Goal: Task Accomplishment & Management: Use online tool/utility

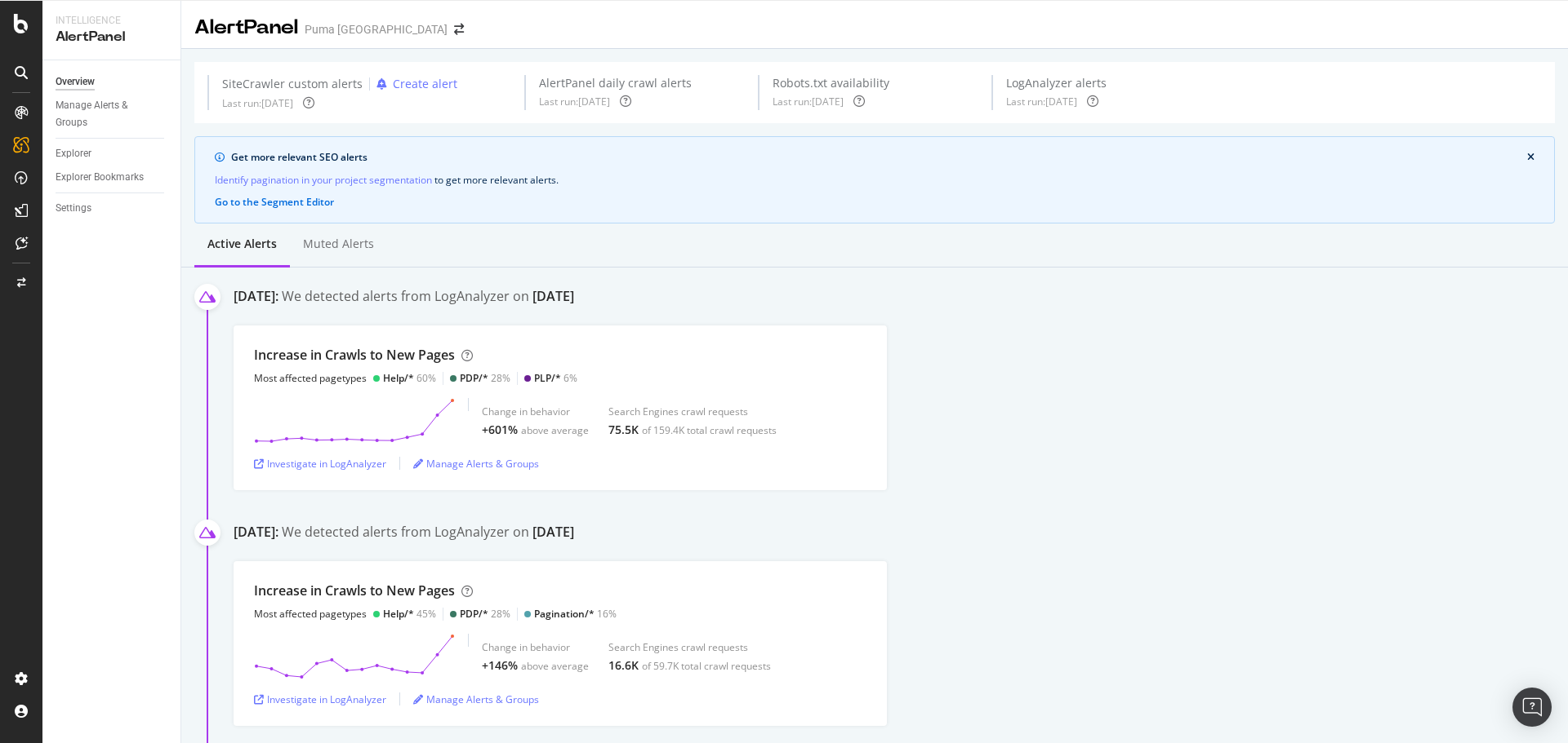
scroll to position [1142, 0]
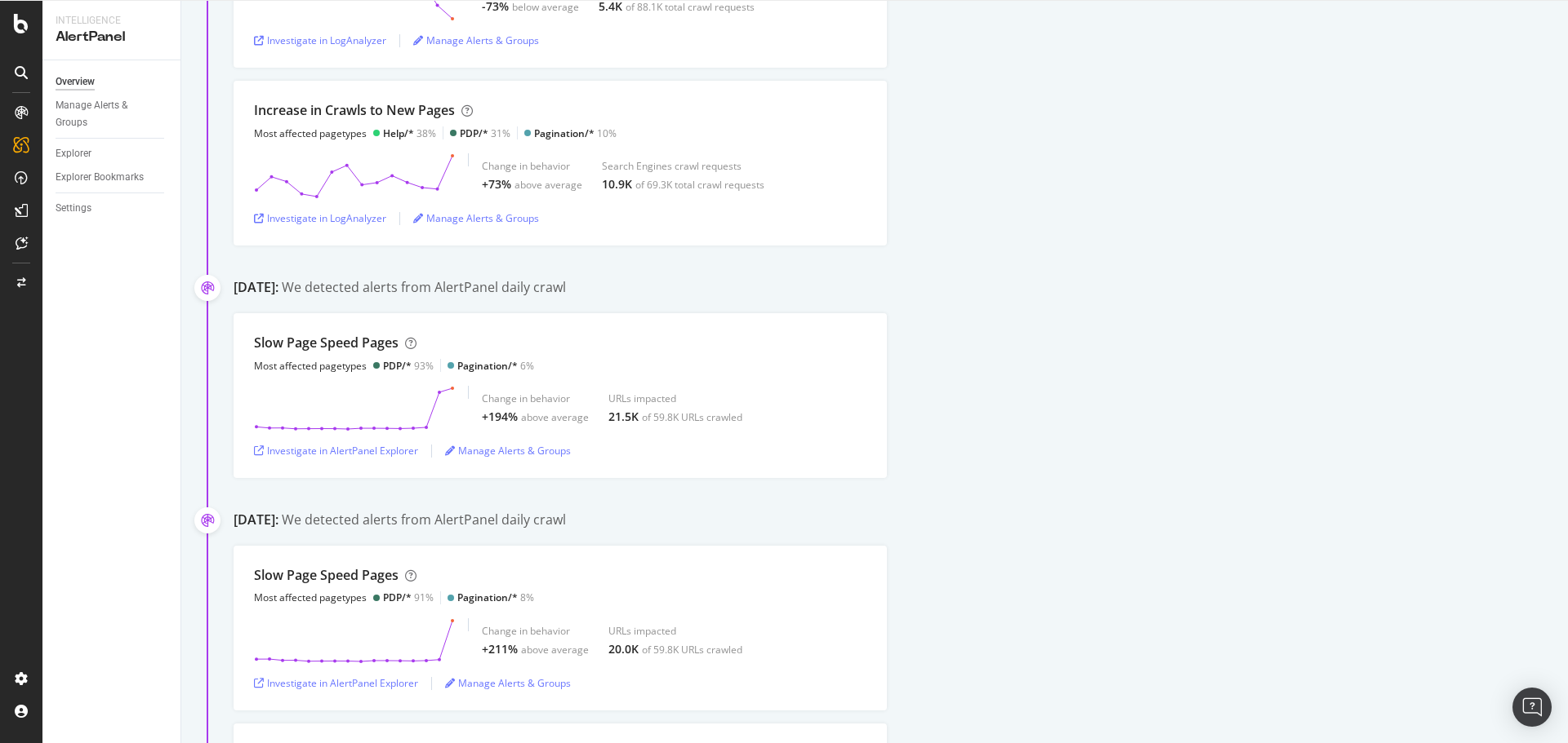
scroll to position [979, 0]
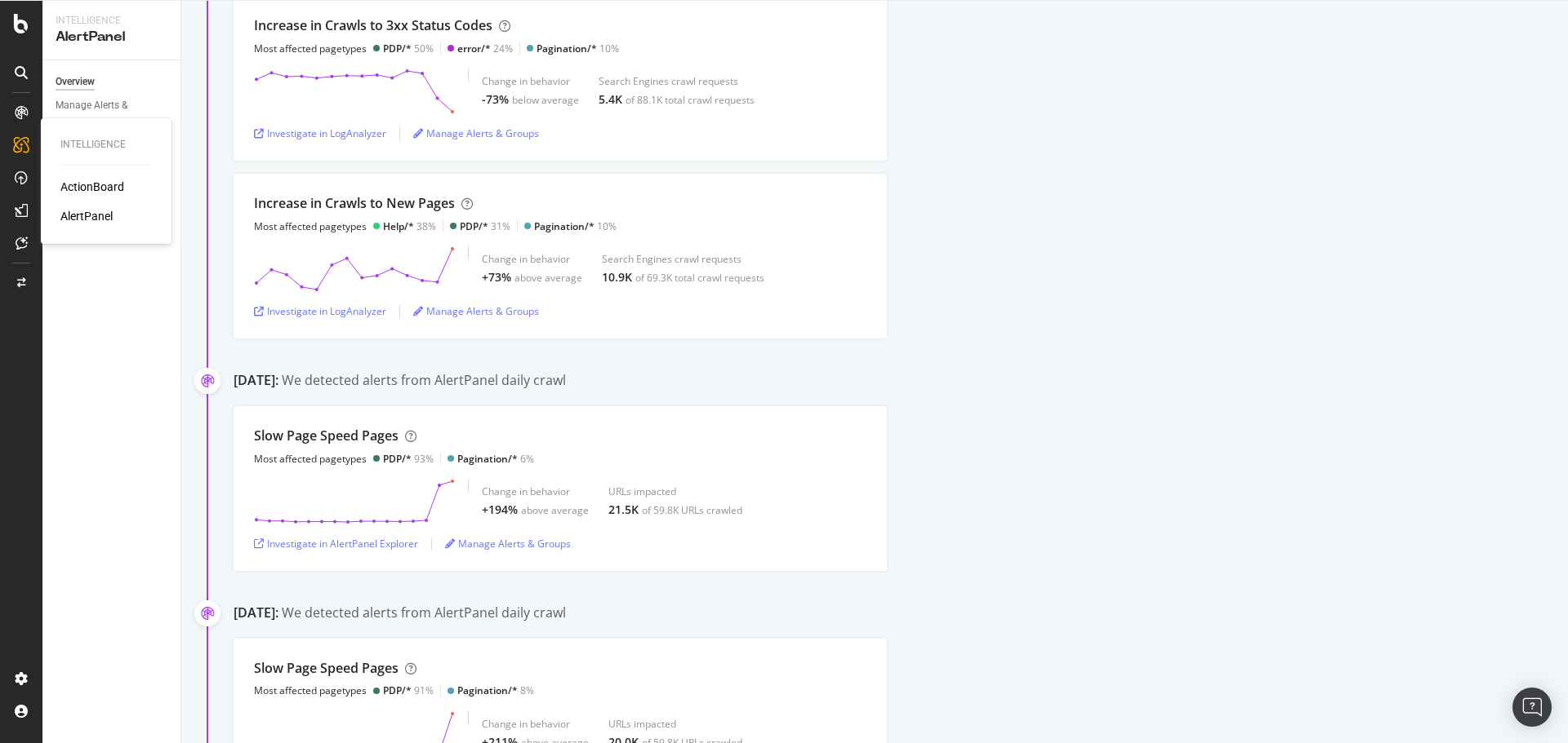
click at [86, 189] on div "ActionBoard" at bounding box center [92, 187] width 64 height 16
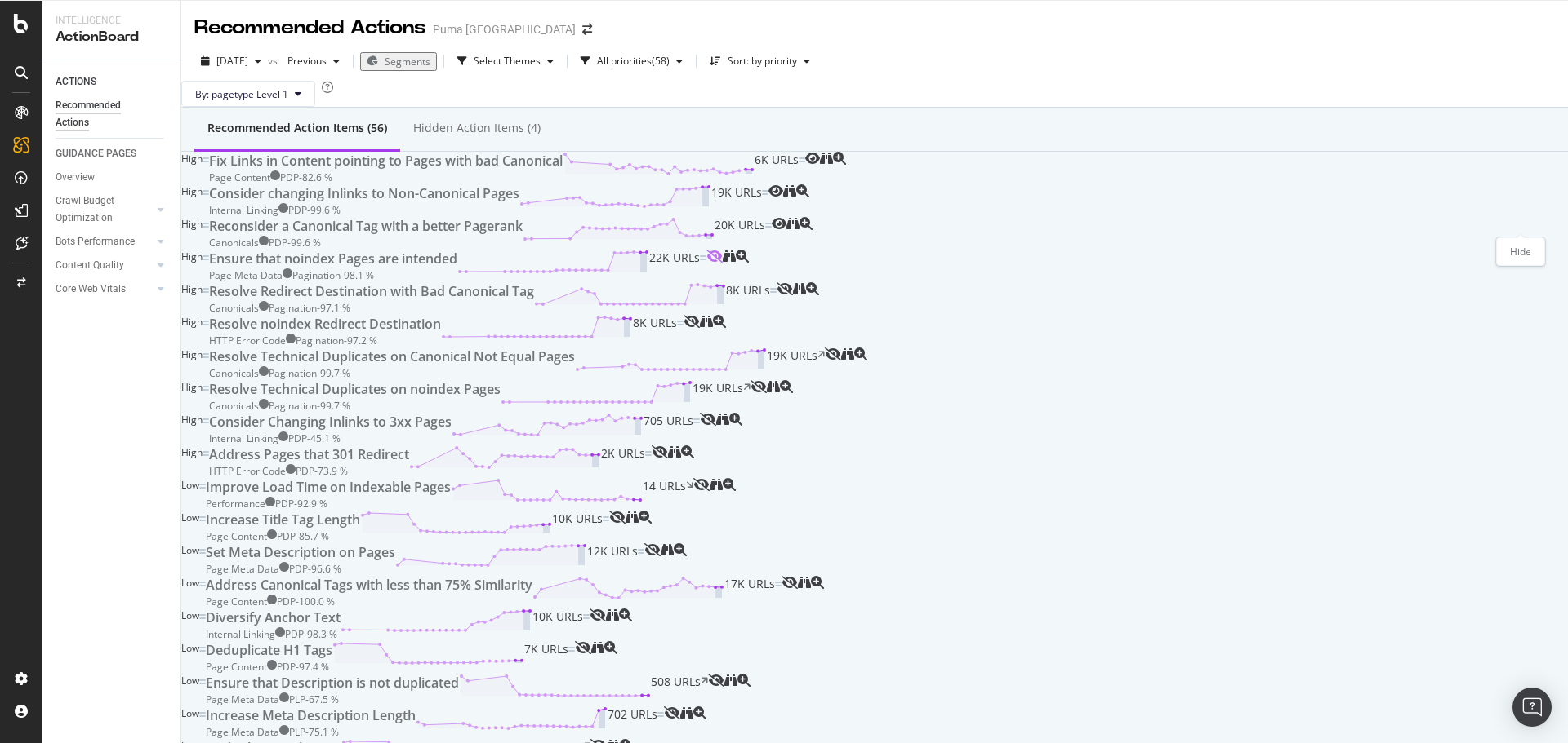
click at [723, 250] on icon "eye-slash" at bounding box center [714, 256] width 16 height 13
click at [793, 282] on icon "eye-slash" at bounding box center [784, 289] width 16 height 13
click at [700, 315] on icon "eye-slash" at bounding box center [691, 322] width 16 height 13
click at [841, 348] on icon "eye-slash" at bounding box center [832, 354] width 16 height 13
click at [766, 380] on icon "eye-slash" at bounding box center [758, 387] width 16 height 13
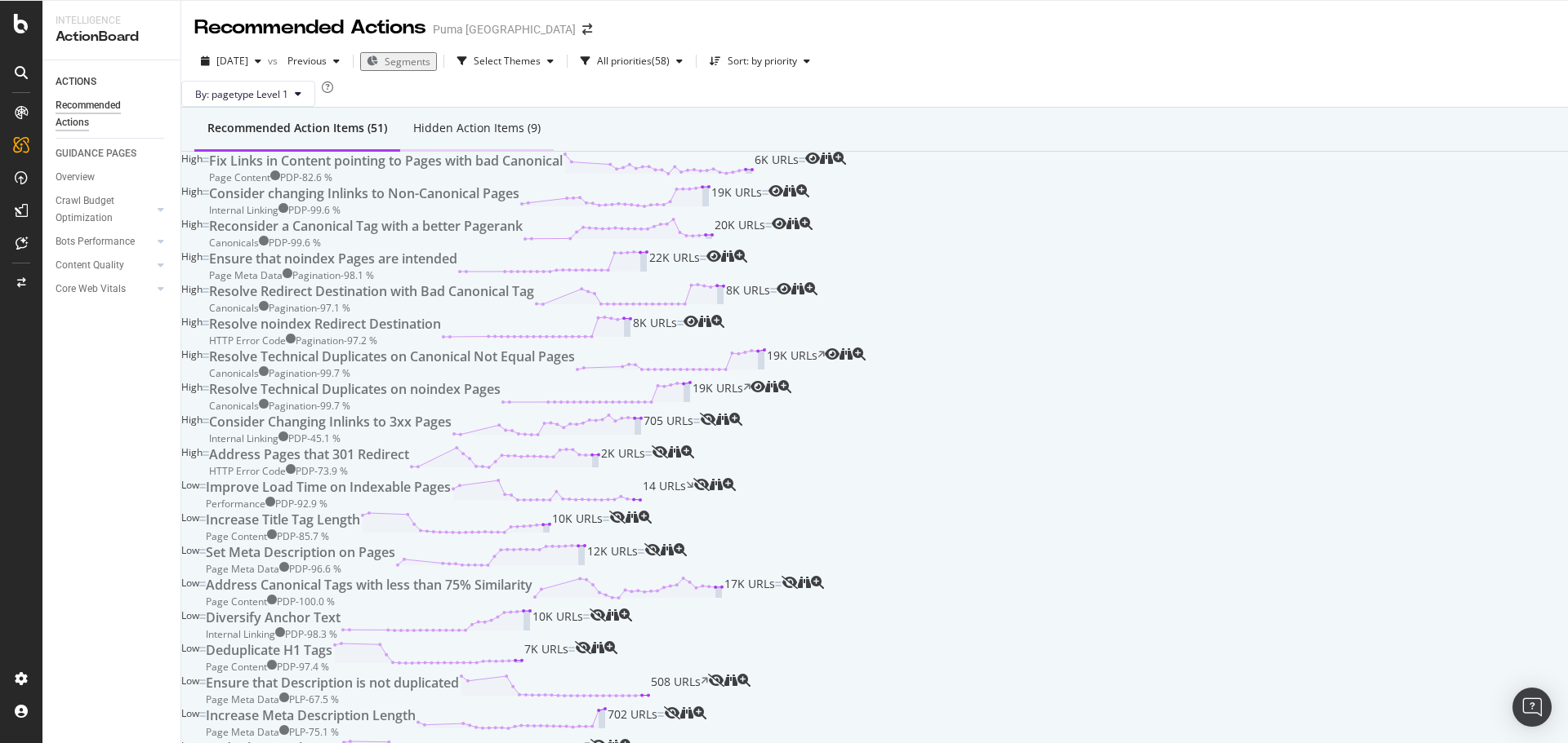
click at [477, 136] on div "Hidden Action Items (9)" at bounding box center [477, 128] width 128 height 16
